Goal: Transaction & Acquisition: Purchase product/service

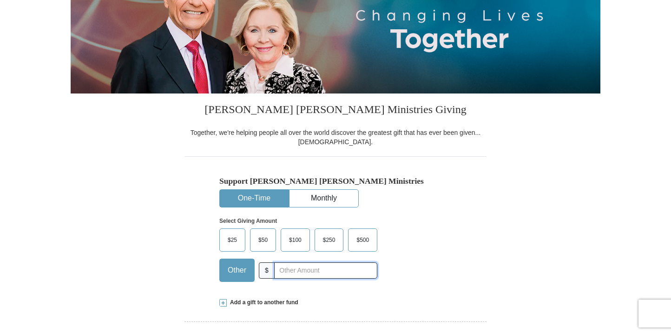
click at [313, 270] on input "text" at bounding box center [325, 270] width 103 height 16
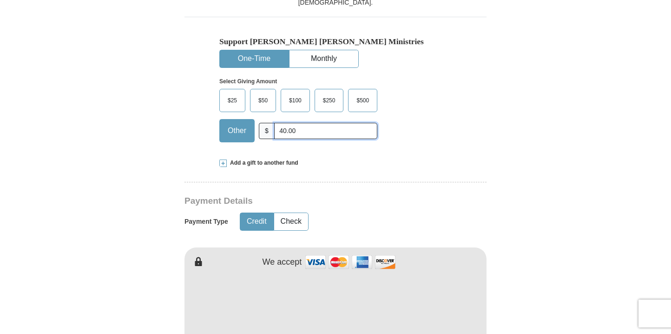
scroll to position [325, 0]
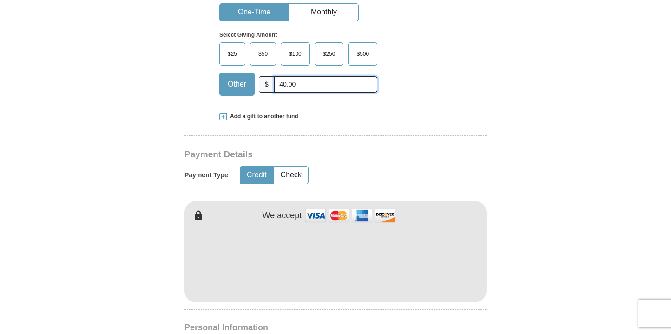
type input "40.00"
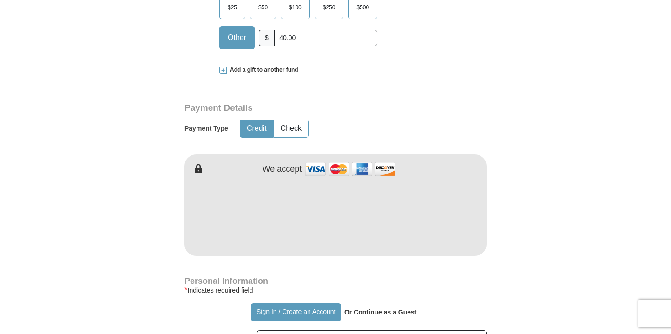
scroll to position [418, 0]
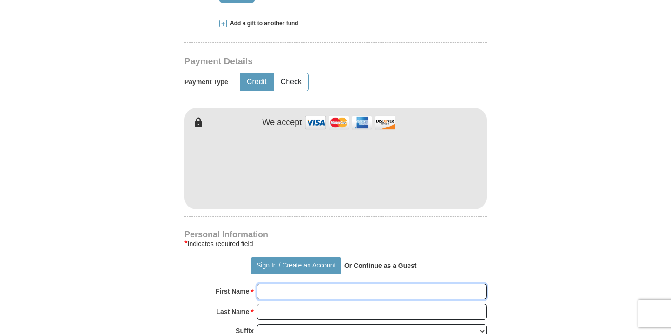
click at [277, 291] on input "First Name *" at bounding box center [372, 292] width 230 height 16
type input "[PERSON_NAME]"
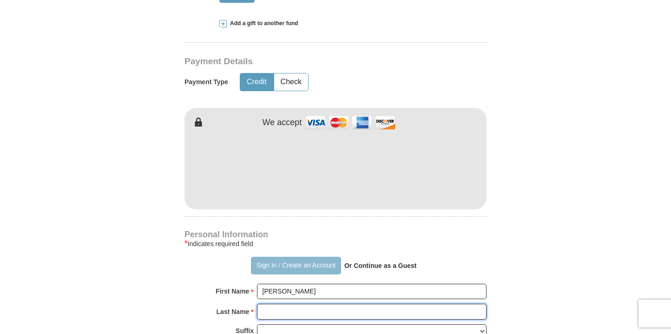
type input "[PERSON_NAME]"
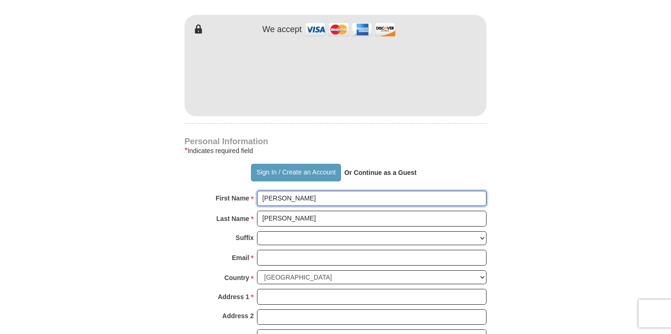
scroll to position [558, 0]
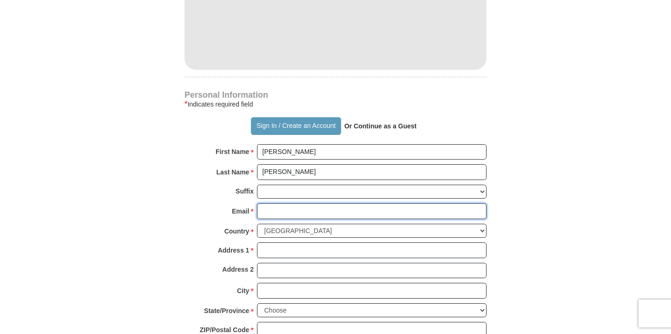
click at [269, 210] on input "Email *" at bounding box center [372, 211] width 230 height 16
type input "[EMAIL_ADDRESS][DOMAIN_NAME]"
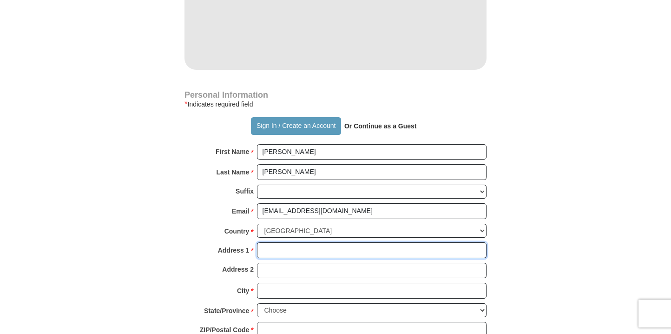
type input "[STREET_ADDRESS][PERSON_NAME]"
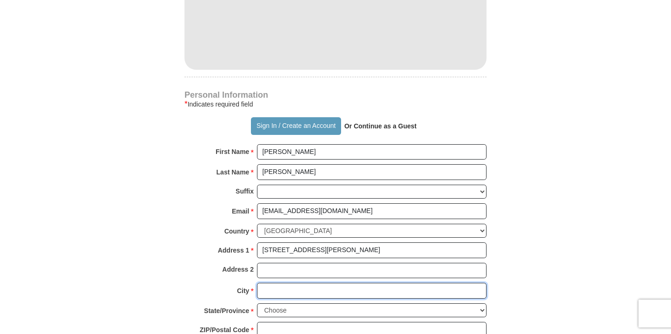
type input "[PERSON_NAME] [PERSON_NAME]"
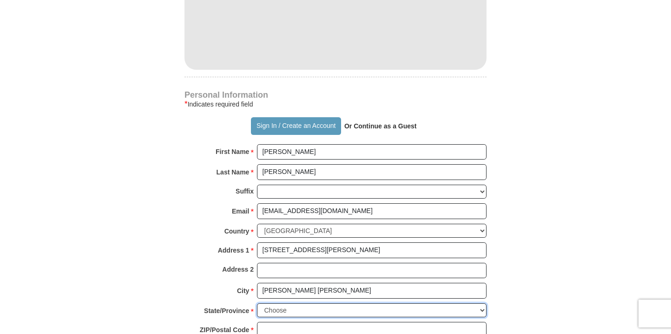
select select "CA"
type input "95037"
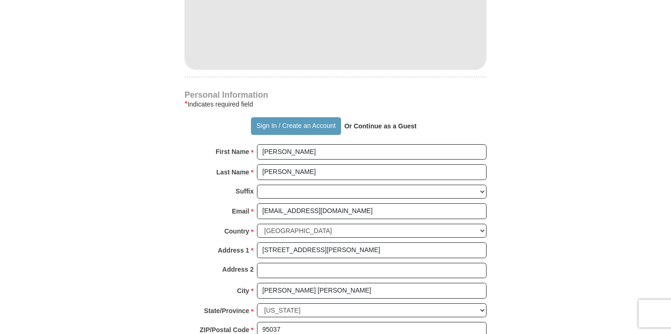
type input "4087792225"
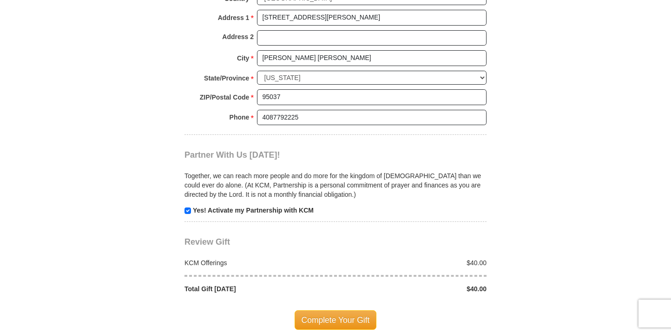
scroll to position [837, 0]
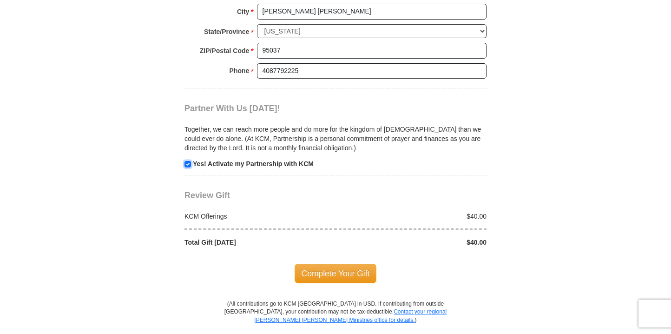
click at [188, 161] on input "checkbox" at bounding box center [188, 164] width 7 height 7
checkbox input "false"
click at [350, 275] on span "Complete Your Gift" at bounding box center [336, 274] width 82 height 20
